Goal: Find specific page/section: Find specific page/section

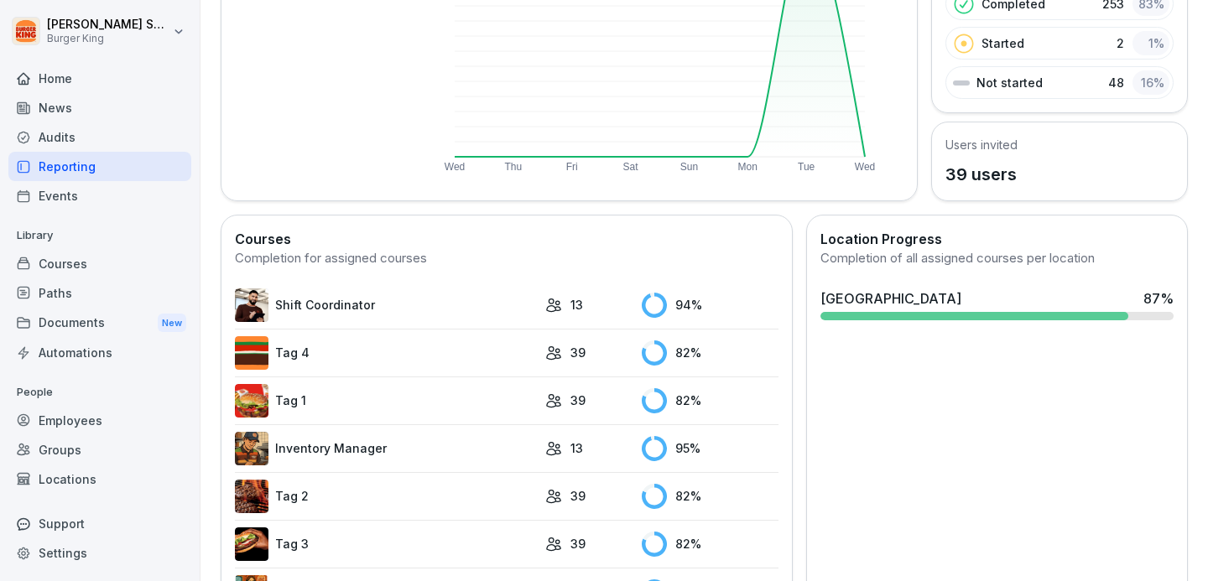
scroll to position [430, 0]
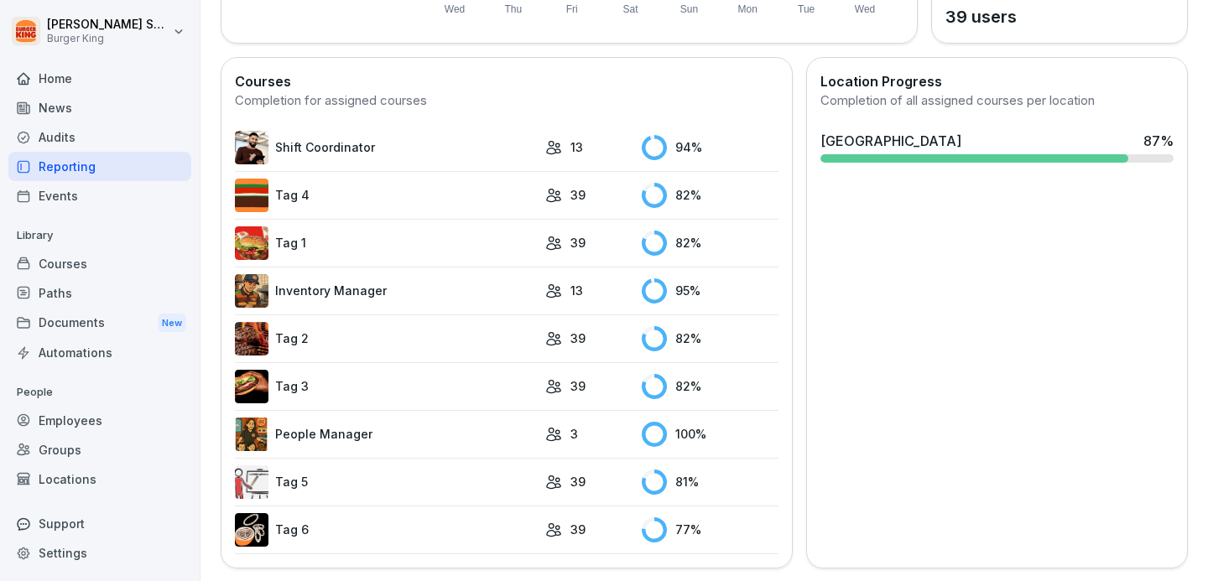
click at [250, 336] on img at bounding box center [252, 339] width 34 height 34
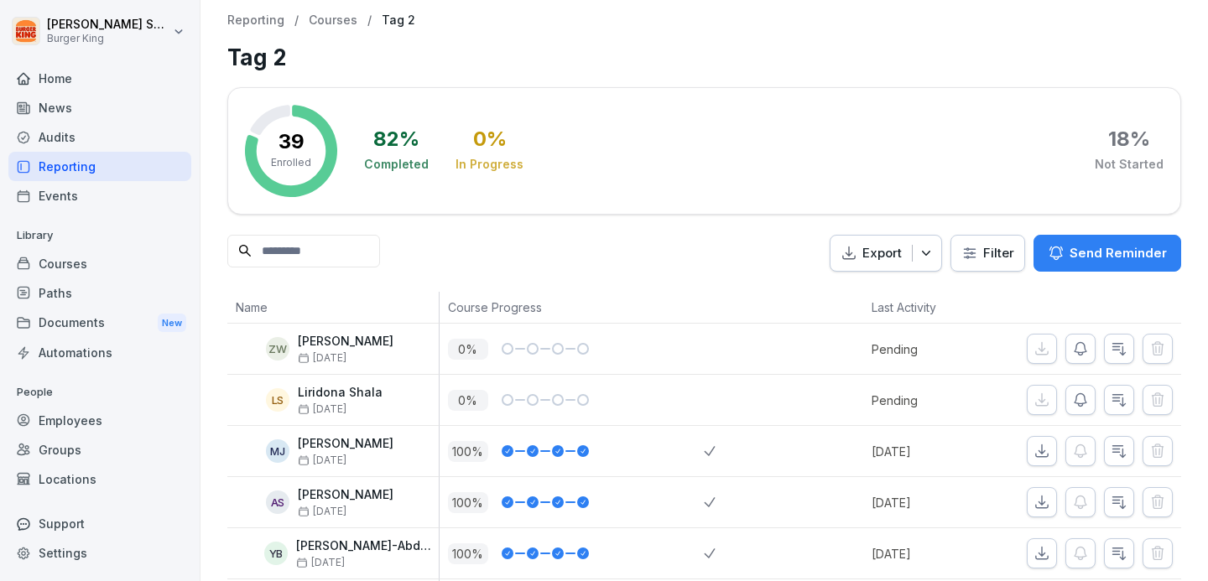
click at [107, 168] on div "Reporting" at bounding box center [99, 166] width 183 height 29
